Goal: Task Accomplishment & Management: Manage account settings

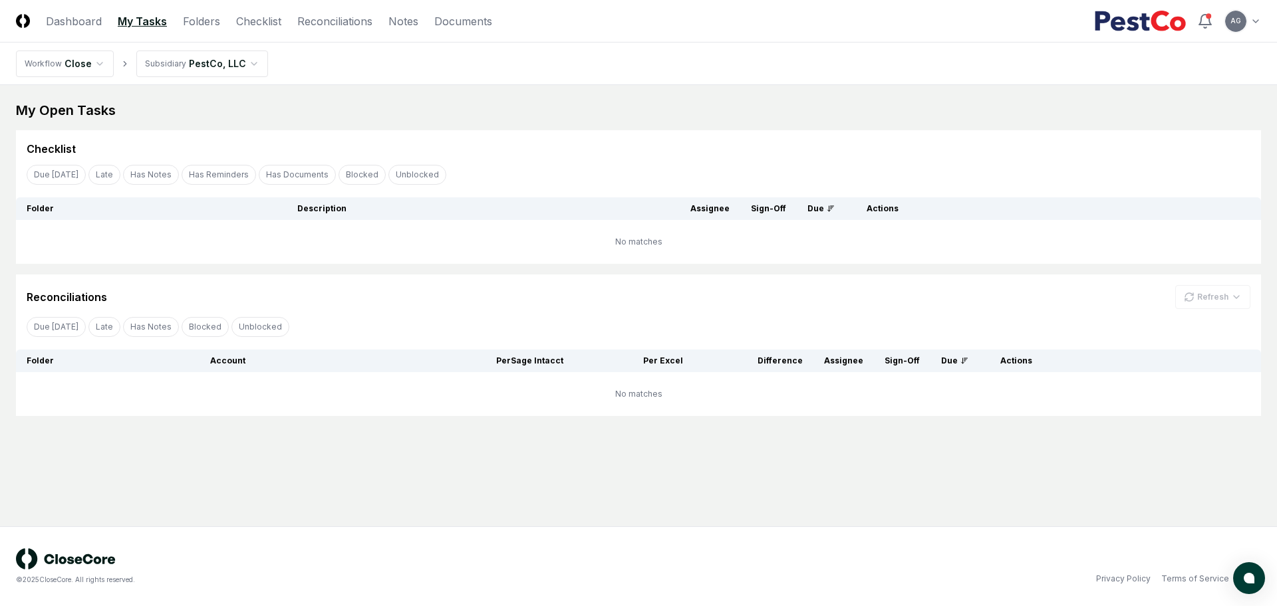
click at [413, 445] on main "My Open Tasks Cancel Reassign Checklist Due [DATE] Late Has Notes Has Reminders…" at bounding box center [638, 305] width 1277 height 441
click at [241, 20] on link "Checklist" at bounding box center [258, 21] width 45 height 16
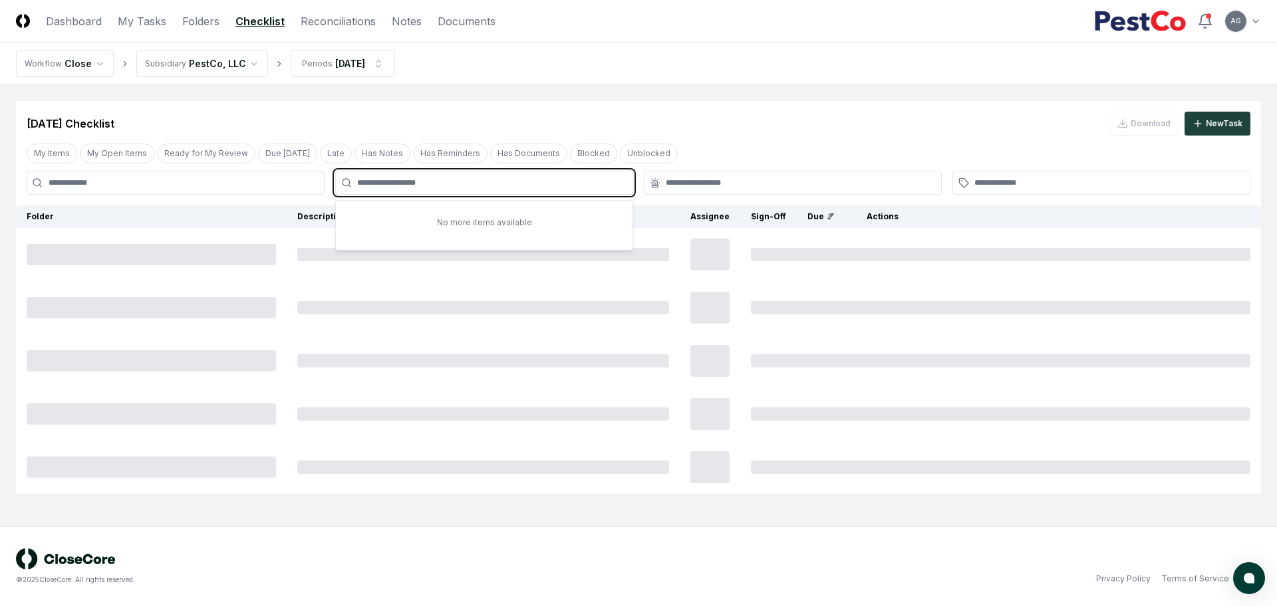
click at [552, 177] on input "text" at bounding box center [490, 183] width 267 height 12
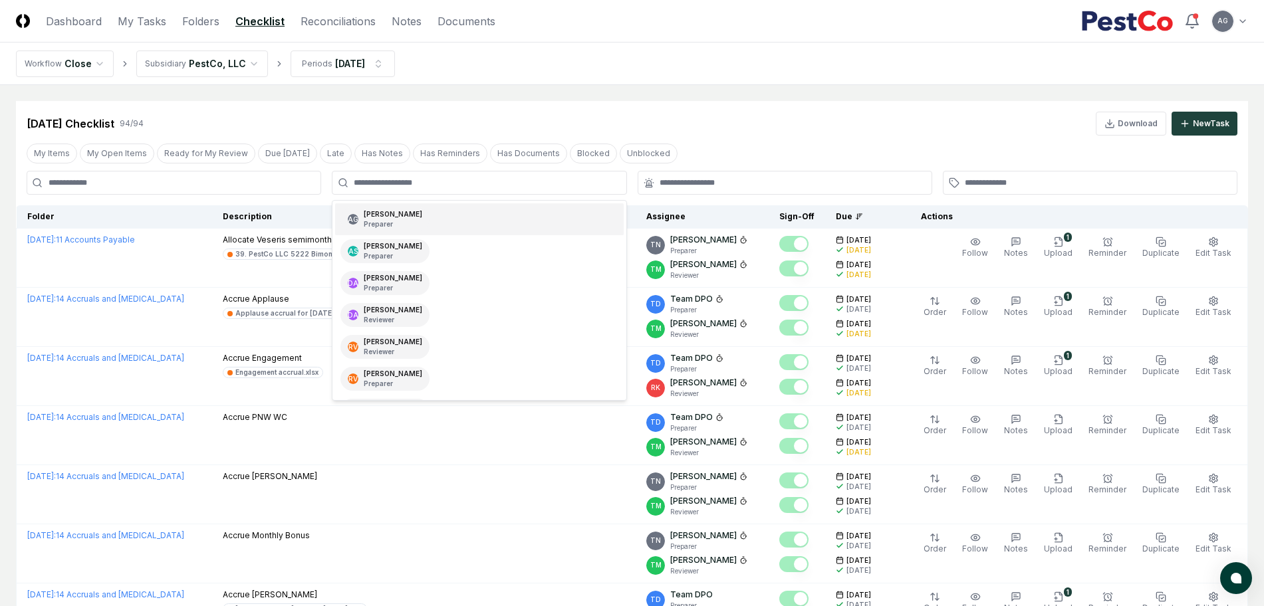
click at [631, 83] on nav "Workflow Close Subsidiary PestCo, LLC Periods [DATE]" at bounding box center [632, 64] width 1264 height 43
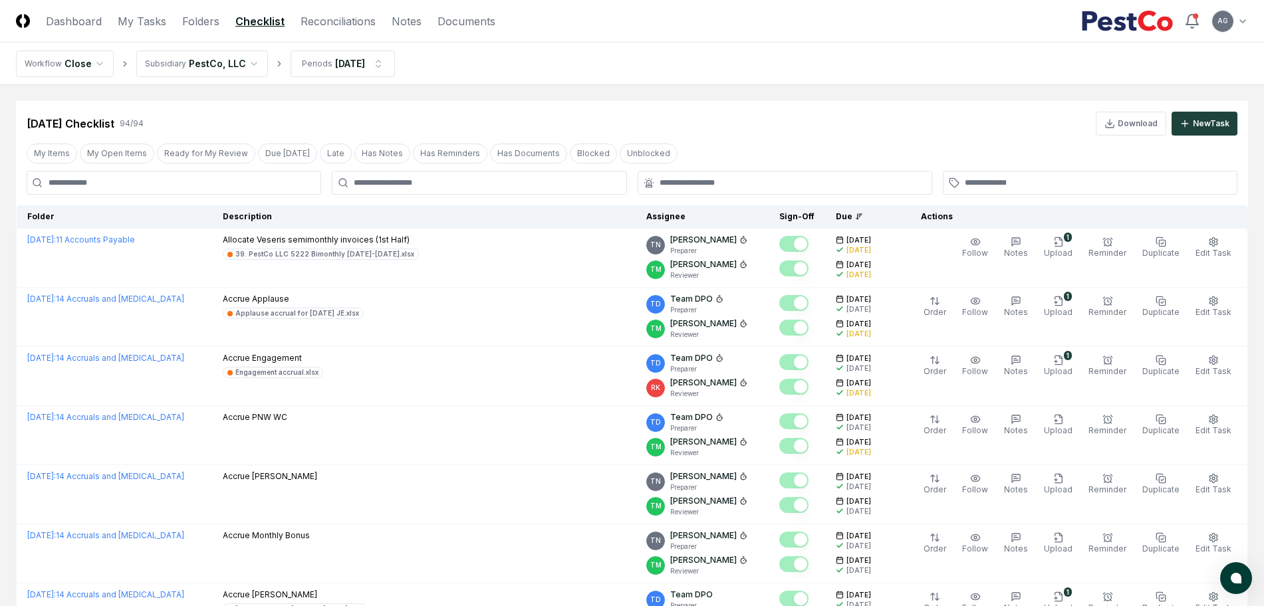
click at [496, 191] on div at bounding box center [479, 183] width 295 height 24
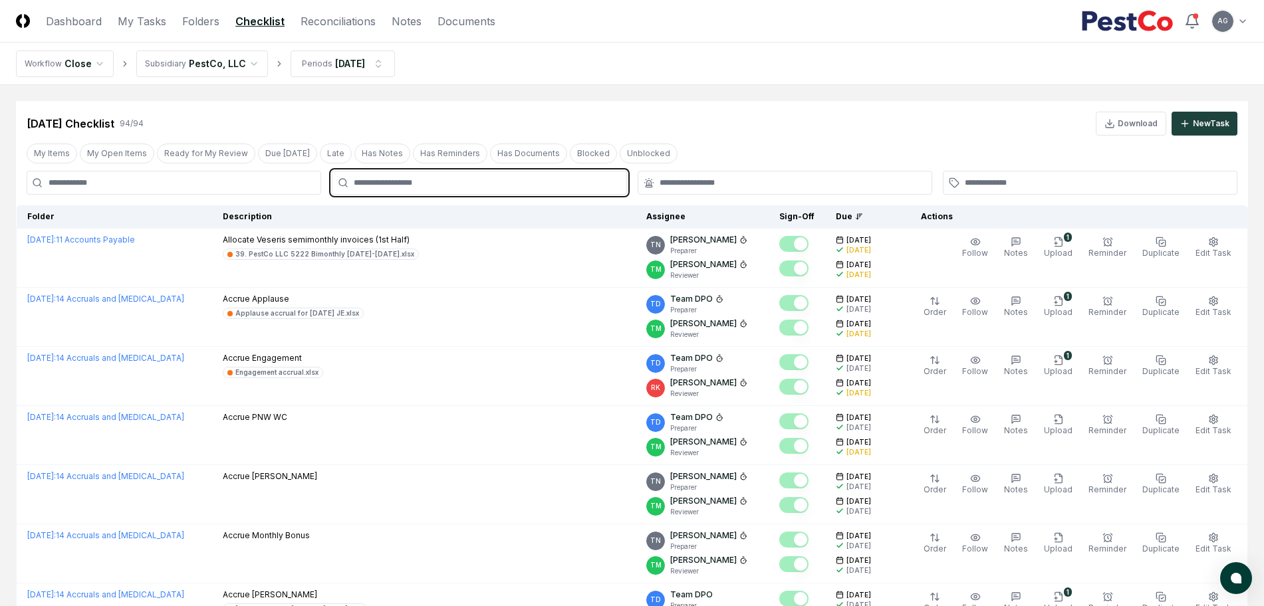
click at [495, 181] on input "text" at bounding box center [486, 183] width 264 height 12
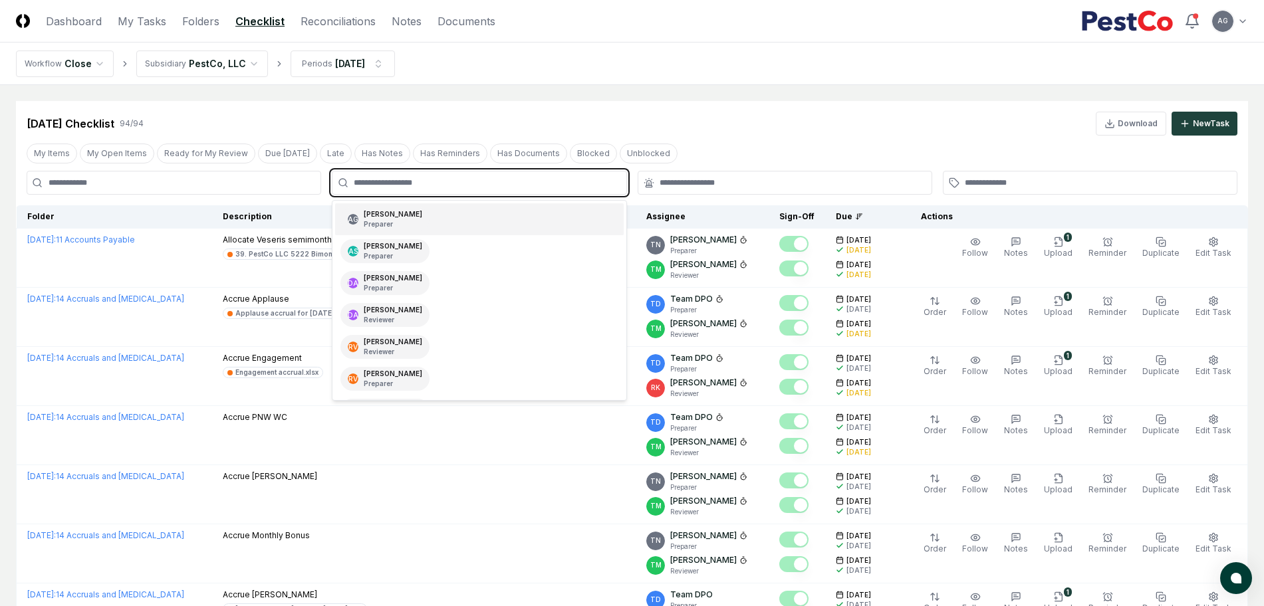
click at [495, 218] on div "AG [PERSON_NAME] Preparer" at bounding box center [479, 219] width 288 height 32
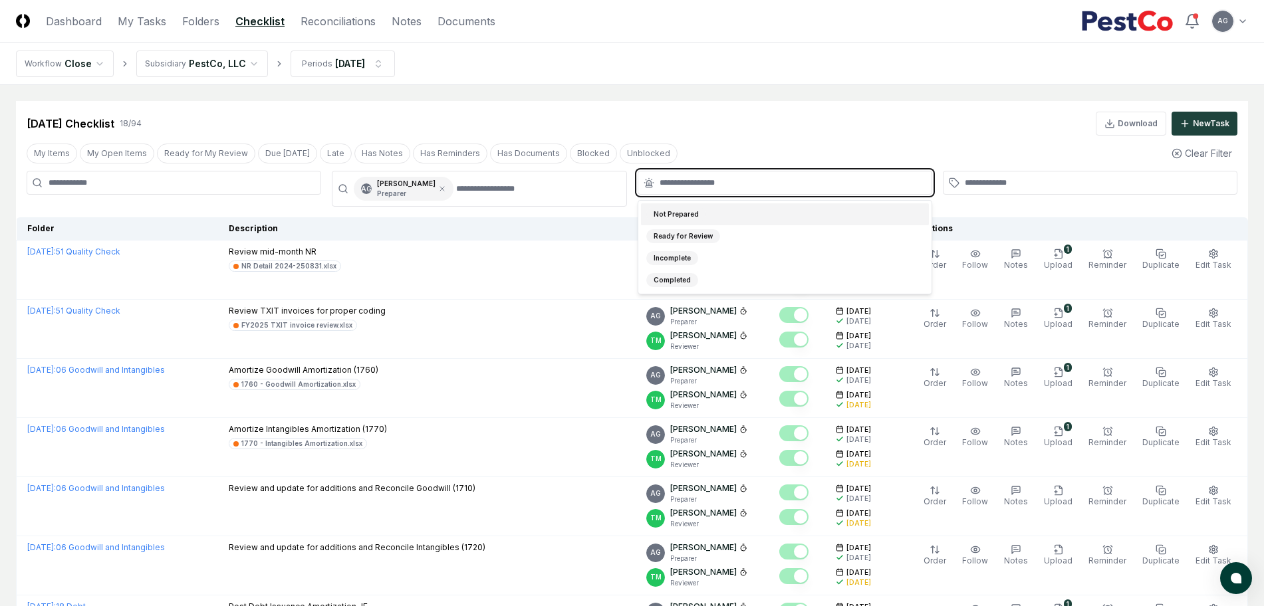
click at [672, 179] on input "text" at bounding box center [792, 183] width 264 height 12
click at [706, 208] on div "Not Prepared" at bounding box center [785, 214] width 288 height 22
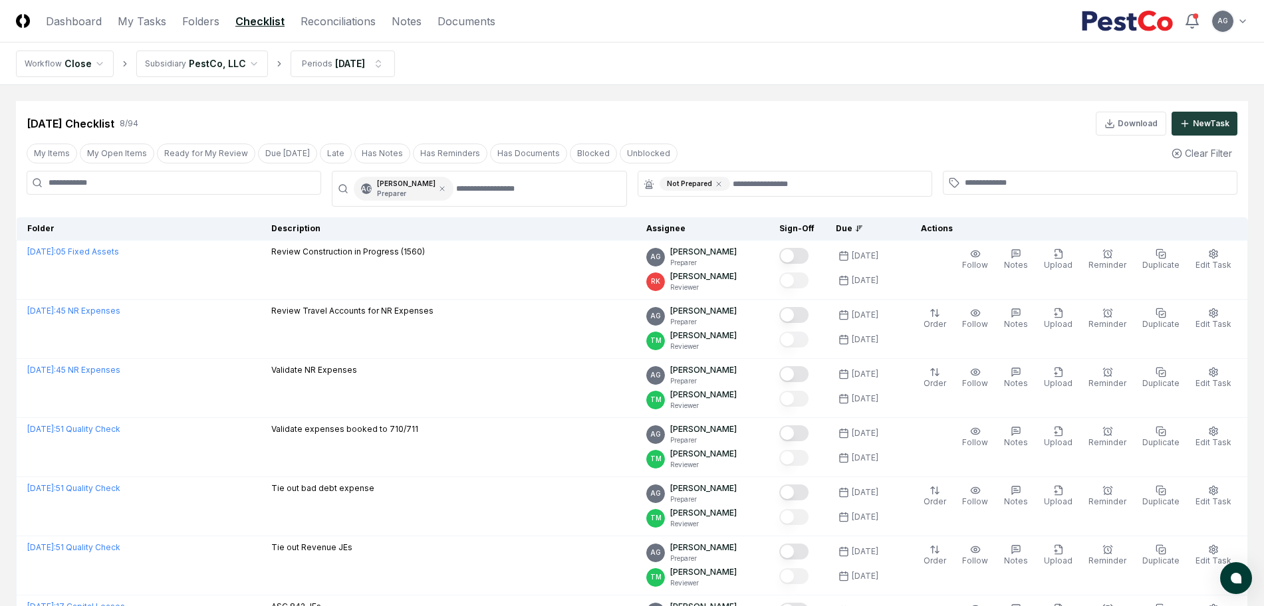
click at [716, 104] on div "[DATE] Checklist 8 / 94 Download New Task" at bounding box center [632, 118] width 1232 height 35
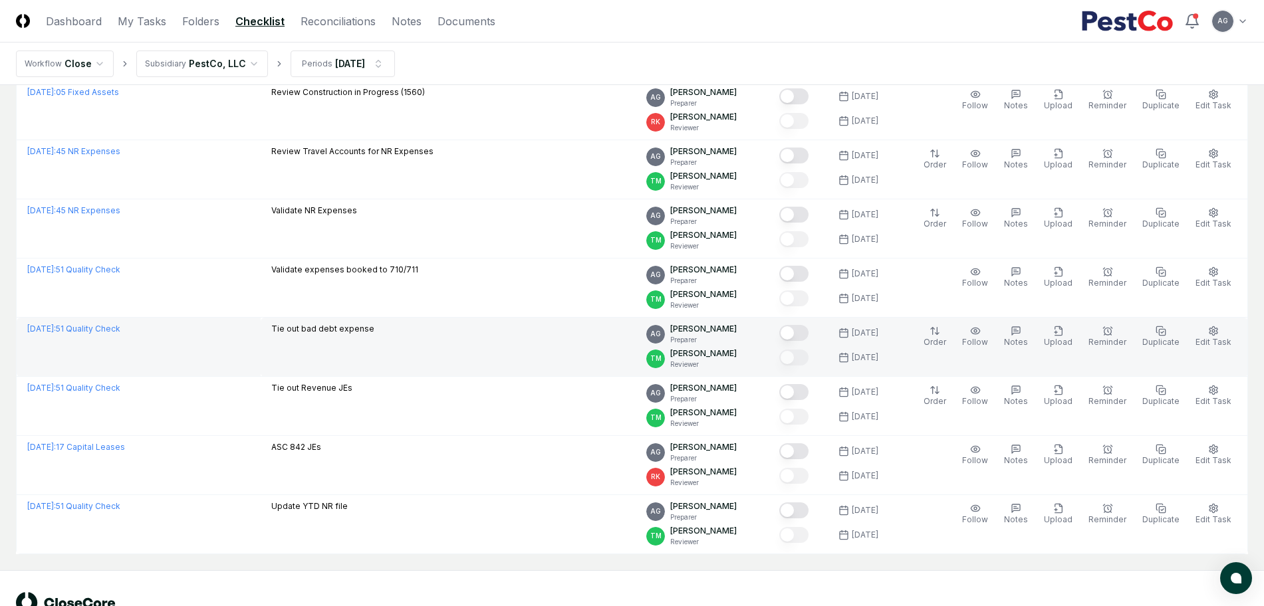
scroll to position [166, 0]
